Goal: Task Accomplishment & Management: Manage account settings

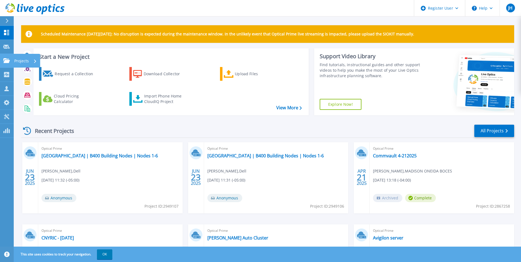
click at [4, 61] on icon at bounding box center [6, 60] width 7 height 5
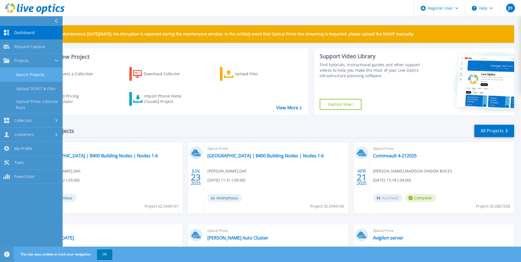
click at [30, 76] on link "Search Projects" at bounding box center [31, 75] width 63 height 14
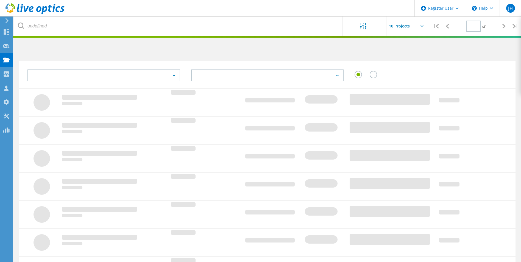
type input "1"
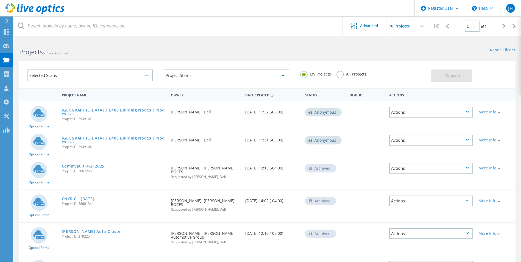
click at [341, 76] on label "All Projects" at bounding box center [351, 73] width 30 height 5
click at [0, 0] on input "All Projects" at bounding box center [0, 0] width 0 height 0
click at [71, 75] on div "Selected Scans" at bounding box center [89, 75] width 125 height 12
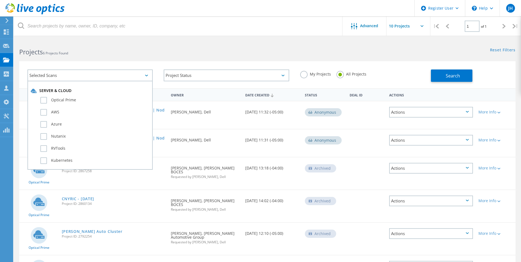
drag, startPoint x: 141, startPoint y: 42, endPoint x: 117, endPoint y: 37, distance: 23.6
click at [141, 44] on div "Projects 6 Projects Found" at bounding box center [140, 47] width 253 height 15
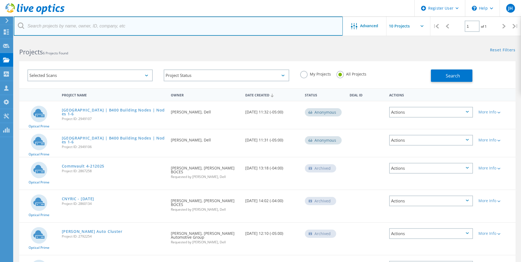
click at [100, 27] on input "text" at bounding box center [178, 25] width 329 height 19
paste input "[EMAIL_ADDRESS][DOMAIN_NAME]"
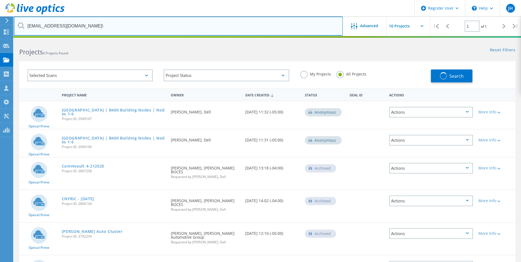
type input "[EMAIL_ADDRESS][DOMAIN_NAME]"
